Goal: Information Seeking & Learning: Learn about a topic

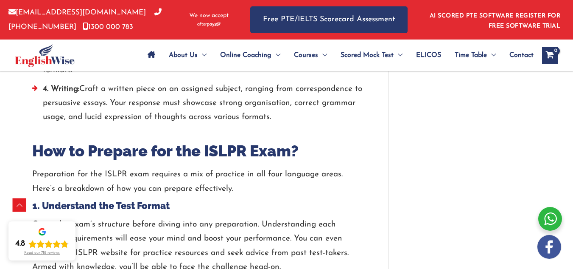
scroll to position [1149, 0]
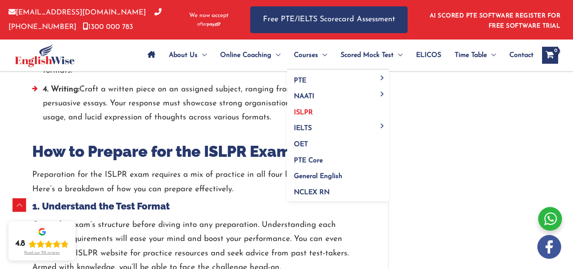
click at [303, 113] on span "ISLPR" at bounding box center [303, 112] width 19 height 7
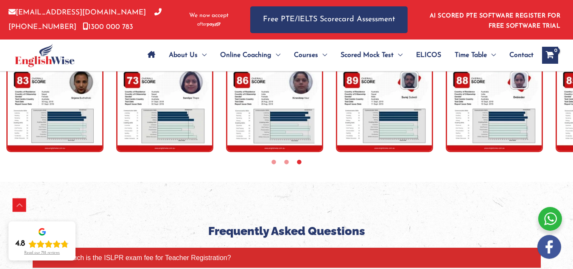
scroll to position [2672, 0]
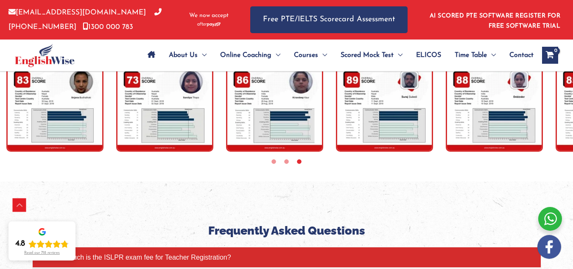
click at [71, 151] on img "tracker" at bounding box center [54, 101] width 97 height 100
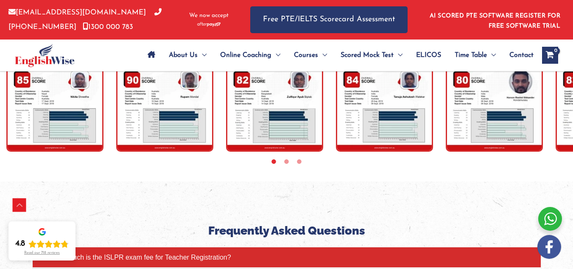
click at [81, 151] on img "tracker" at bounding box center [54, 101] width 97 height 100
click at [164, 151] on img "tracker" at bounding box center [164, 101] width 97 height 100
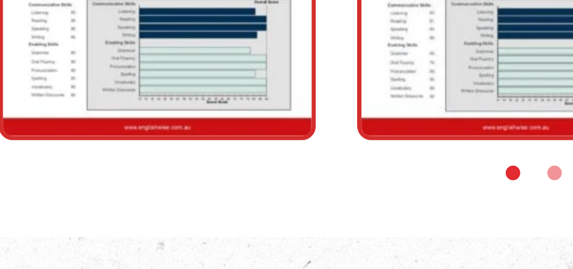
click at [178, 152] on img "tracker" at bounding box center [164, 102] width 97 height 100
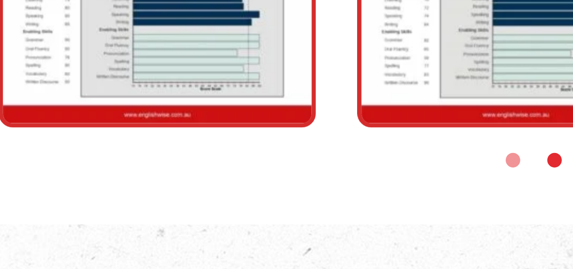
click at [178, 152] on img "tracker" at bounding box center [164, 102] width 97 height 100
